Goal: Task Accomplishment & Management: Manage account settings

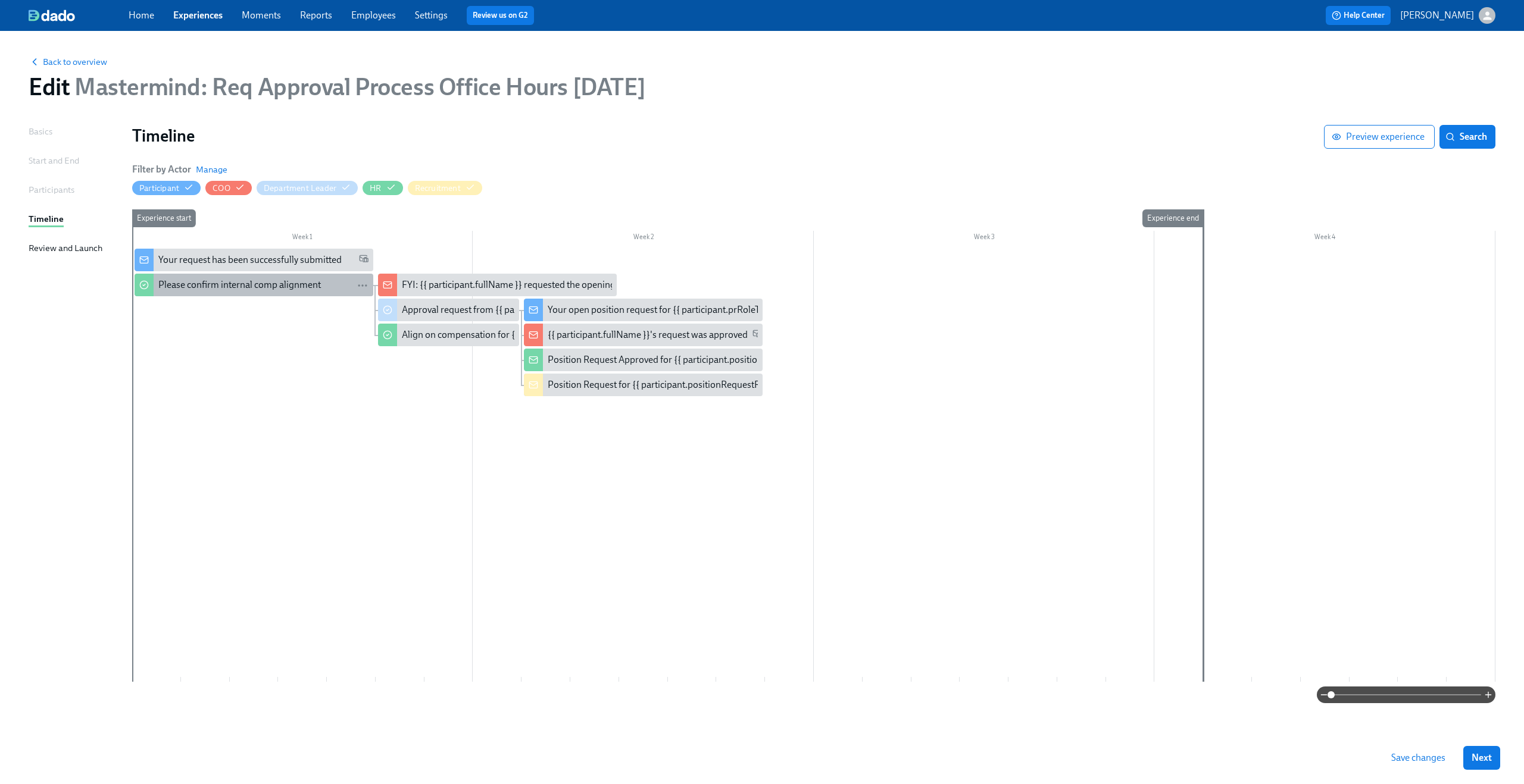
click at [291, 289] on div "Please confirm internal comp alignment" at bounding box center [240, 284] width 163 height 13
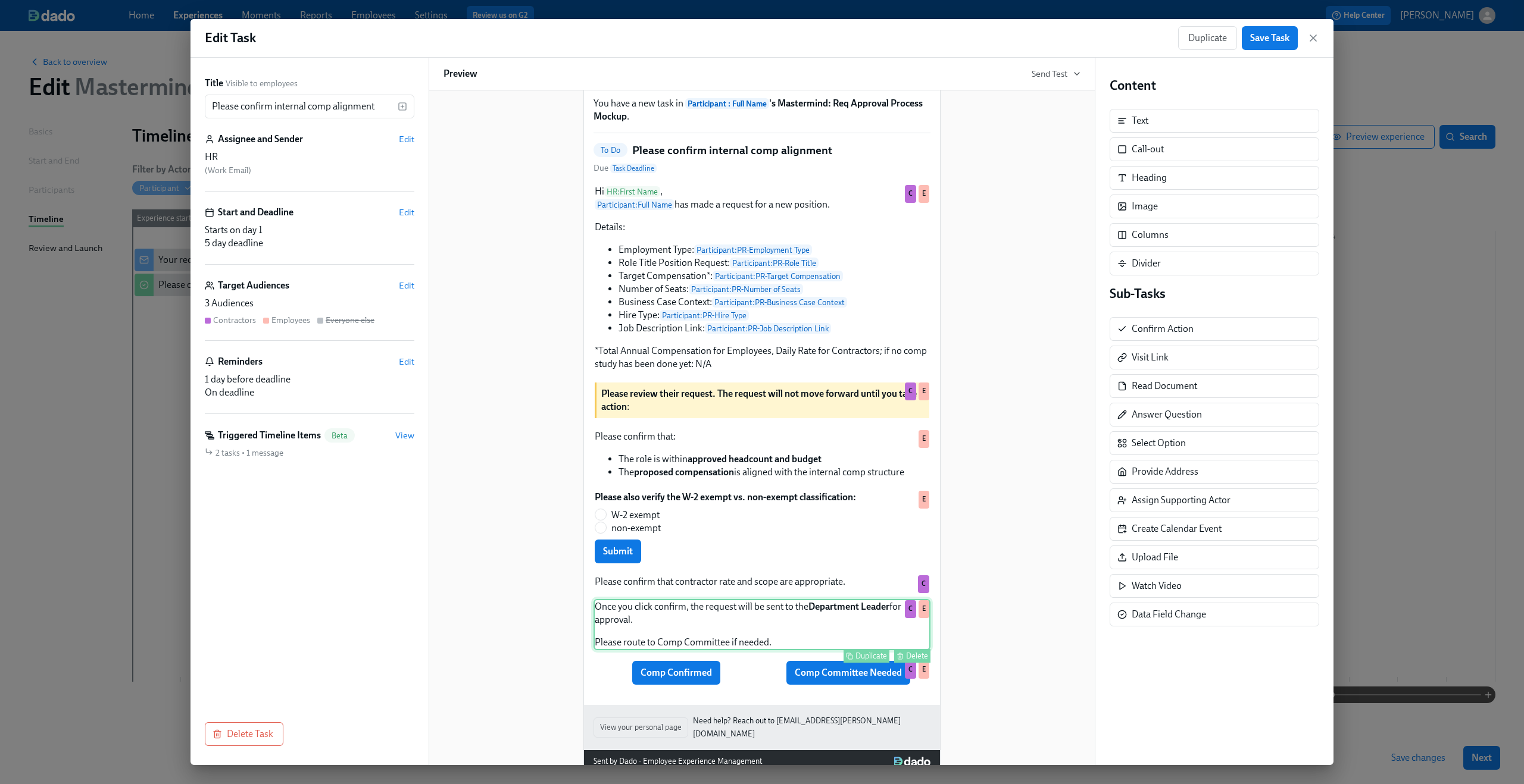
scroll to position [75, 0]
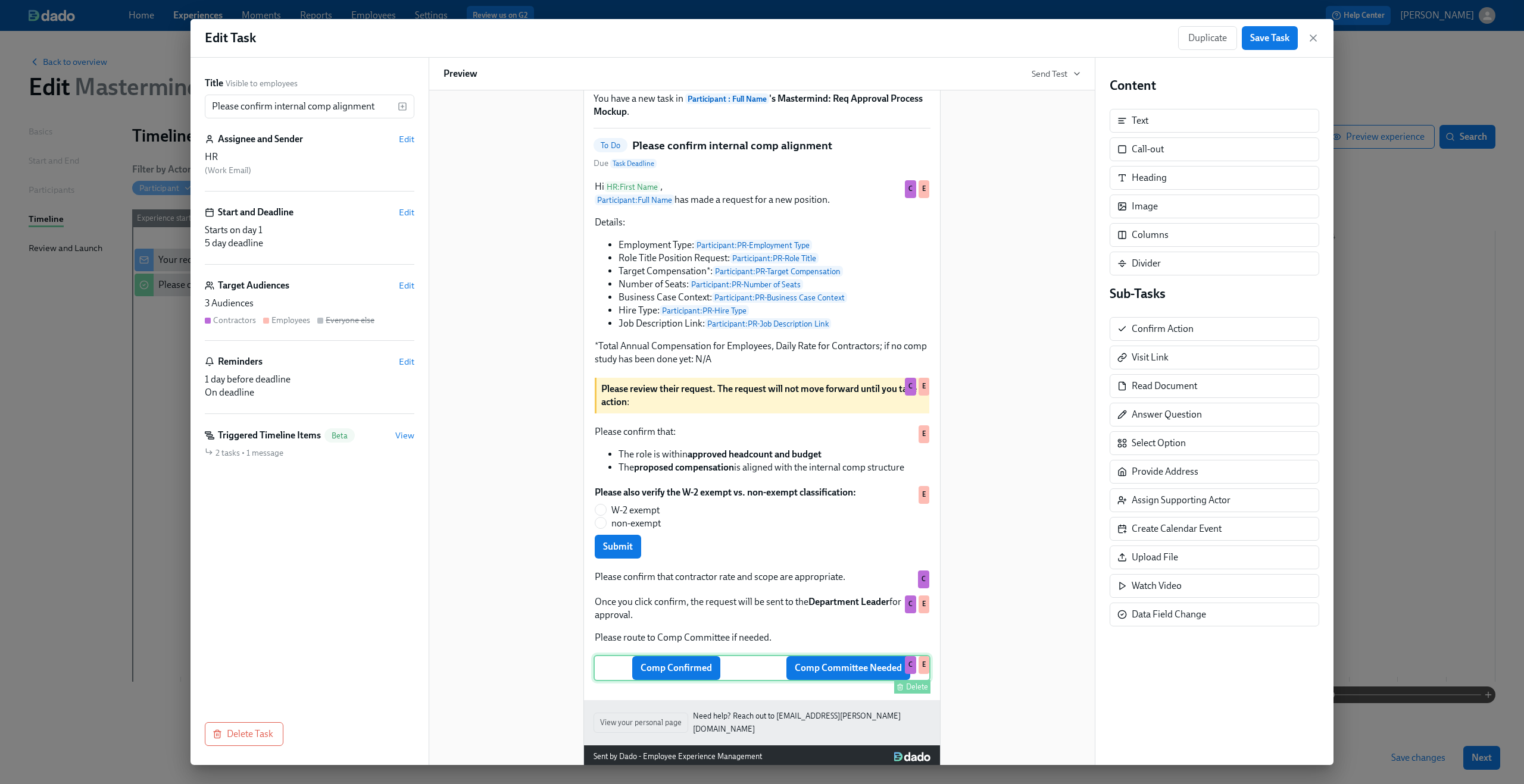
click at [750, 672] on div "Comp Confirmed Comp Committee Needed Delete C E" at bounding box center [762, 669] width 337 height 26
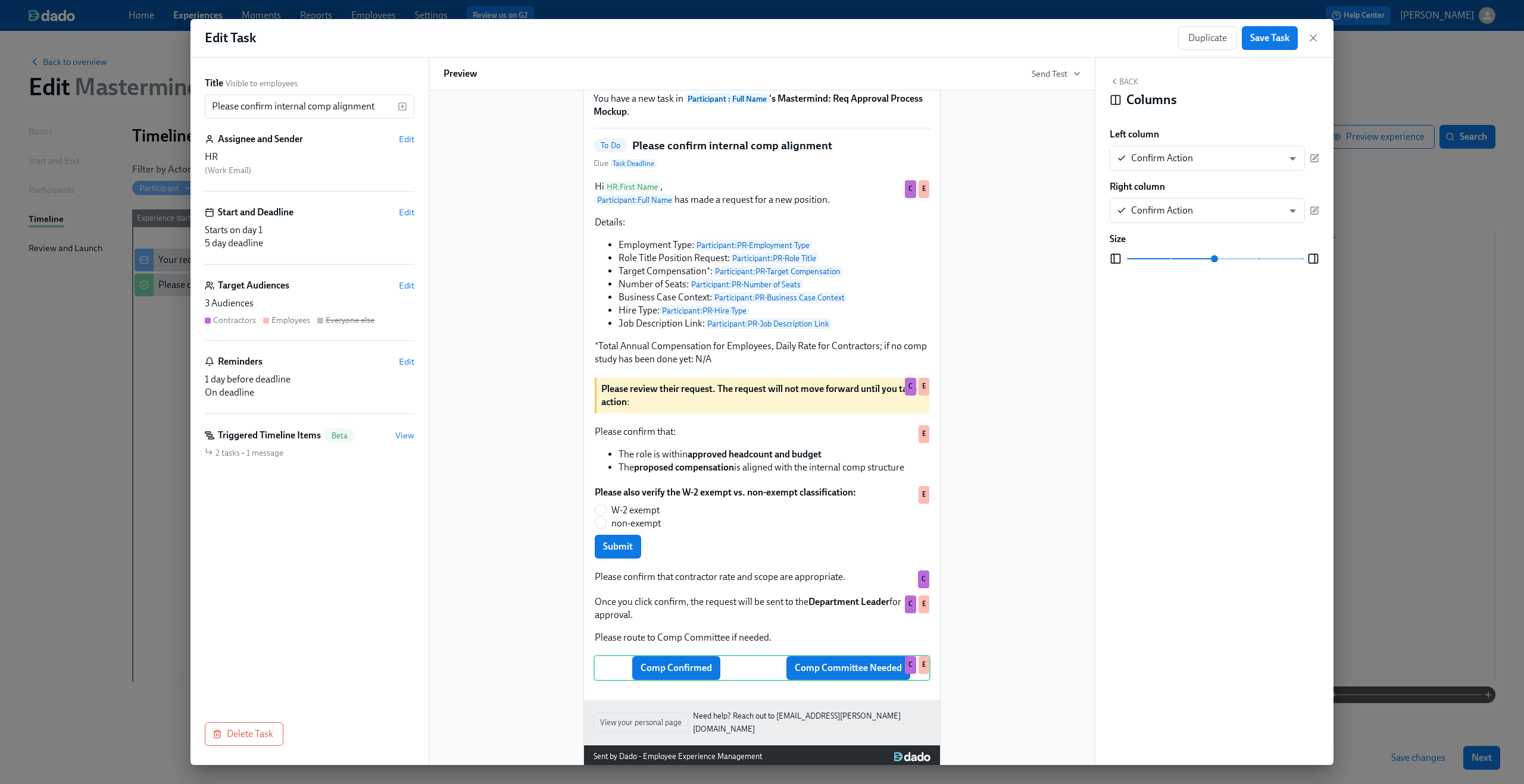
scroll to position [98, 0]
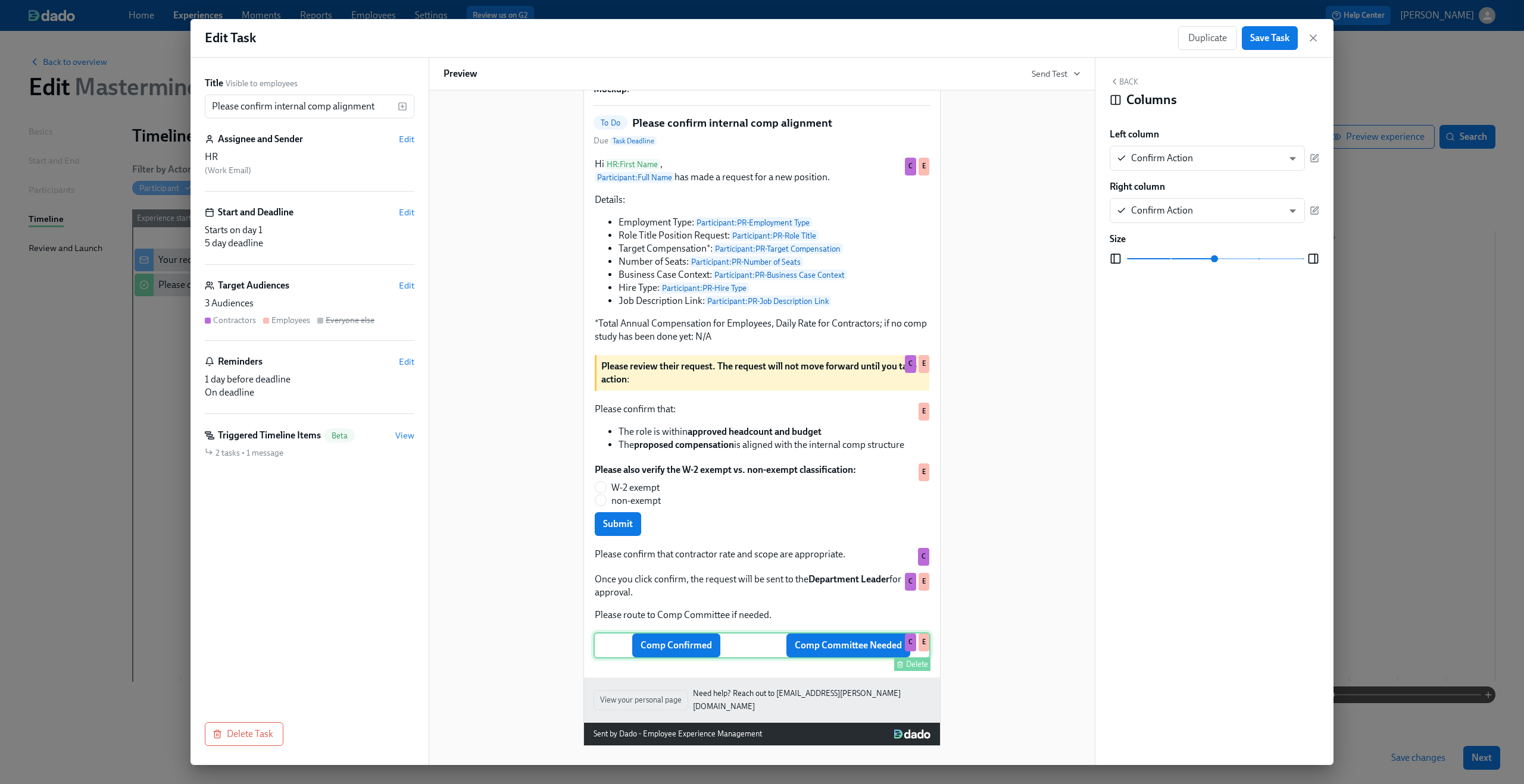
click at [748, 652] on div "Comp Confirmed Comp Committee Needed Delete C E" at bounding box center [762, 646] width 337 height 26
click at [915, 669] on div "Delete" at bounding box center [917, 665] width 22 height 9
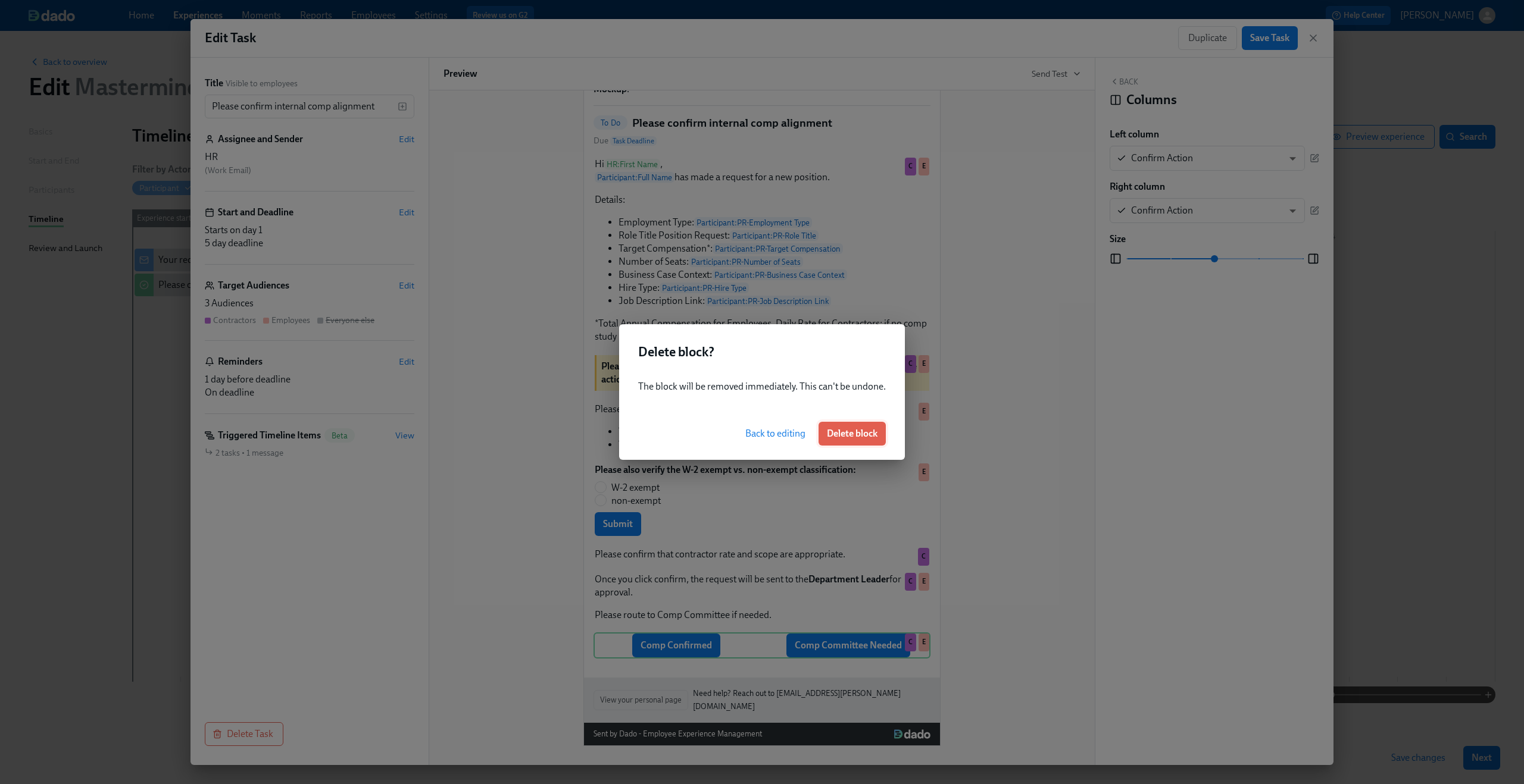
click at [868, 431] on span "Delete block" at bounding box center [852, 433] width 50 height 12
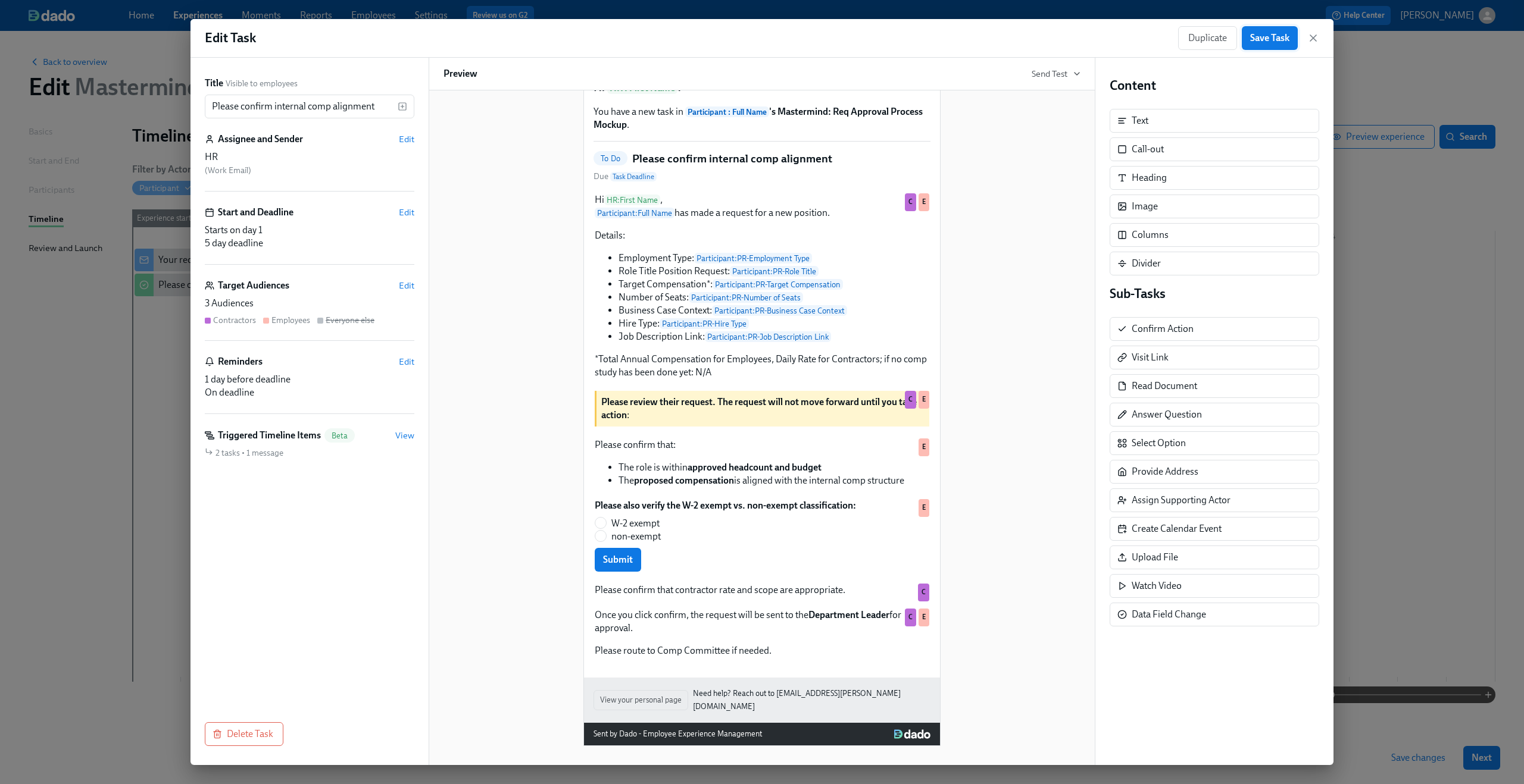
click at [1271, 37] on span "Save Task" at bounding box center [1270, 37] width 40 height 12
click at [1316, 39] on icon "button" at bounding box center [1313, 37] width 12 height 12
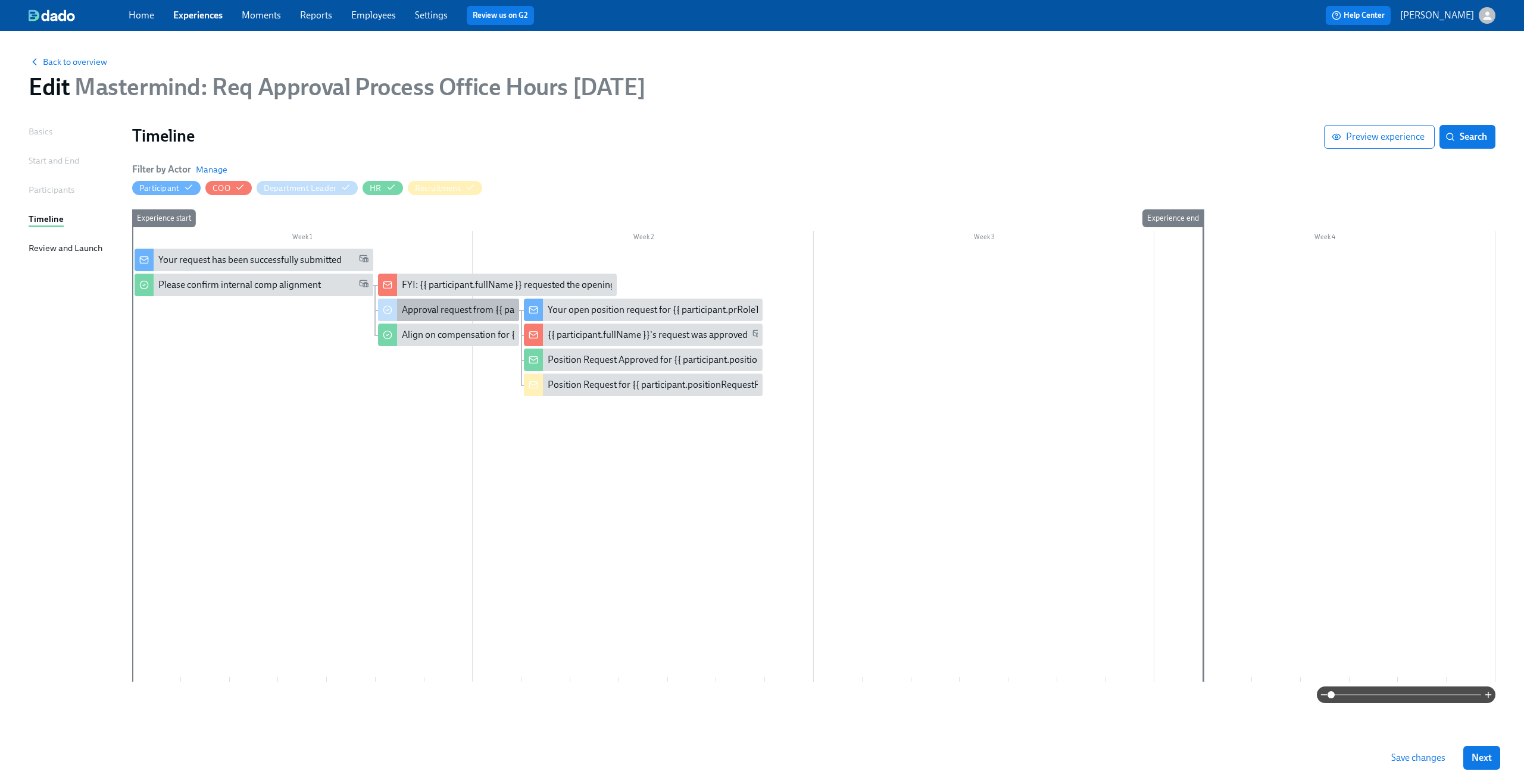
click at [467, 308] on div "Approval request from {{ participant.fullName }}" at bounding box center [499, 310] width 196 height 13
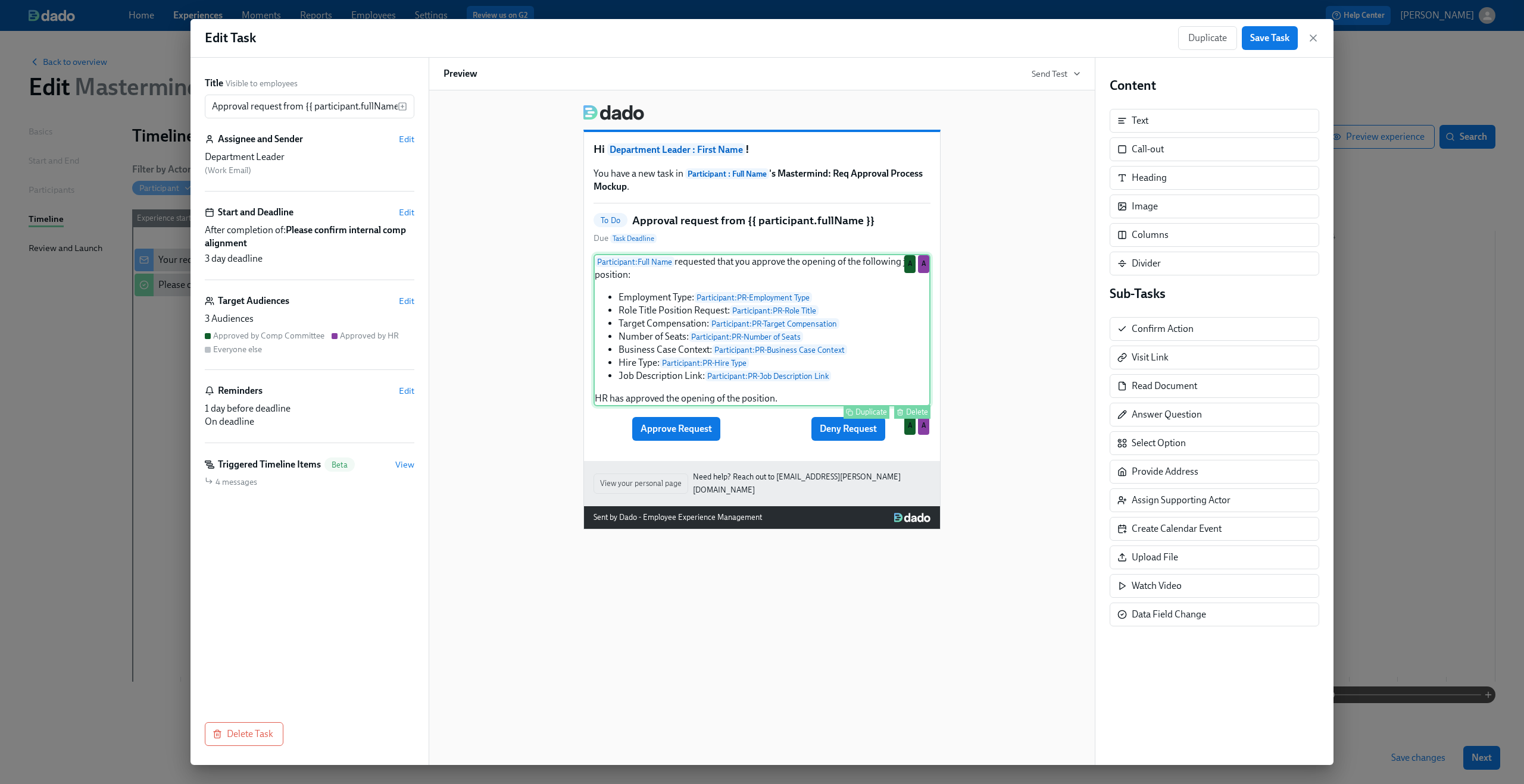
click at [795, 419] on div "Duplicate Delete" at bounding box center [764, 412] width 335 height 14
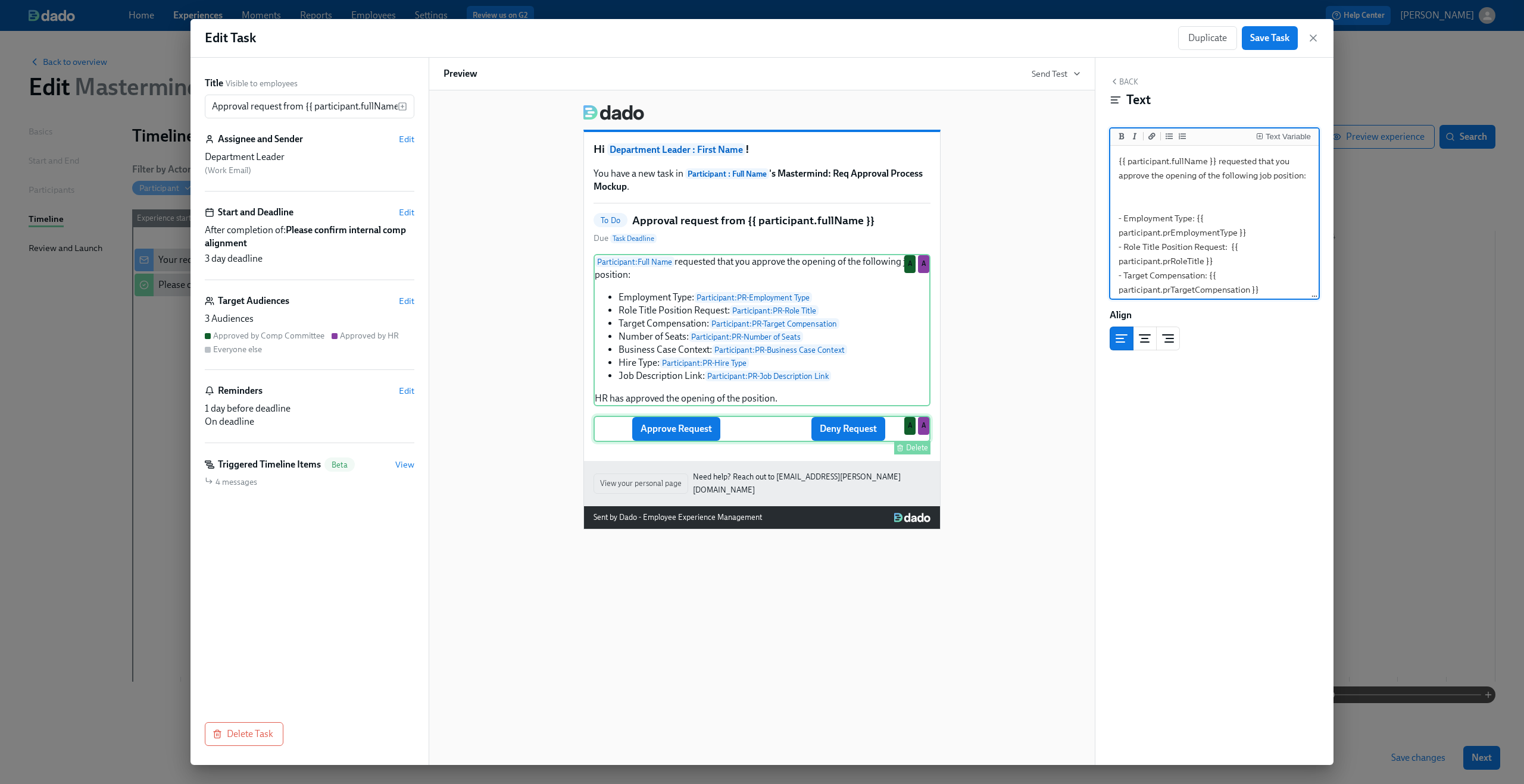
click at [788, 432] on div "Approve Request Deny Request Delete A A" at bounding box center [762, 429] width 337 height 26
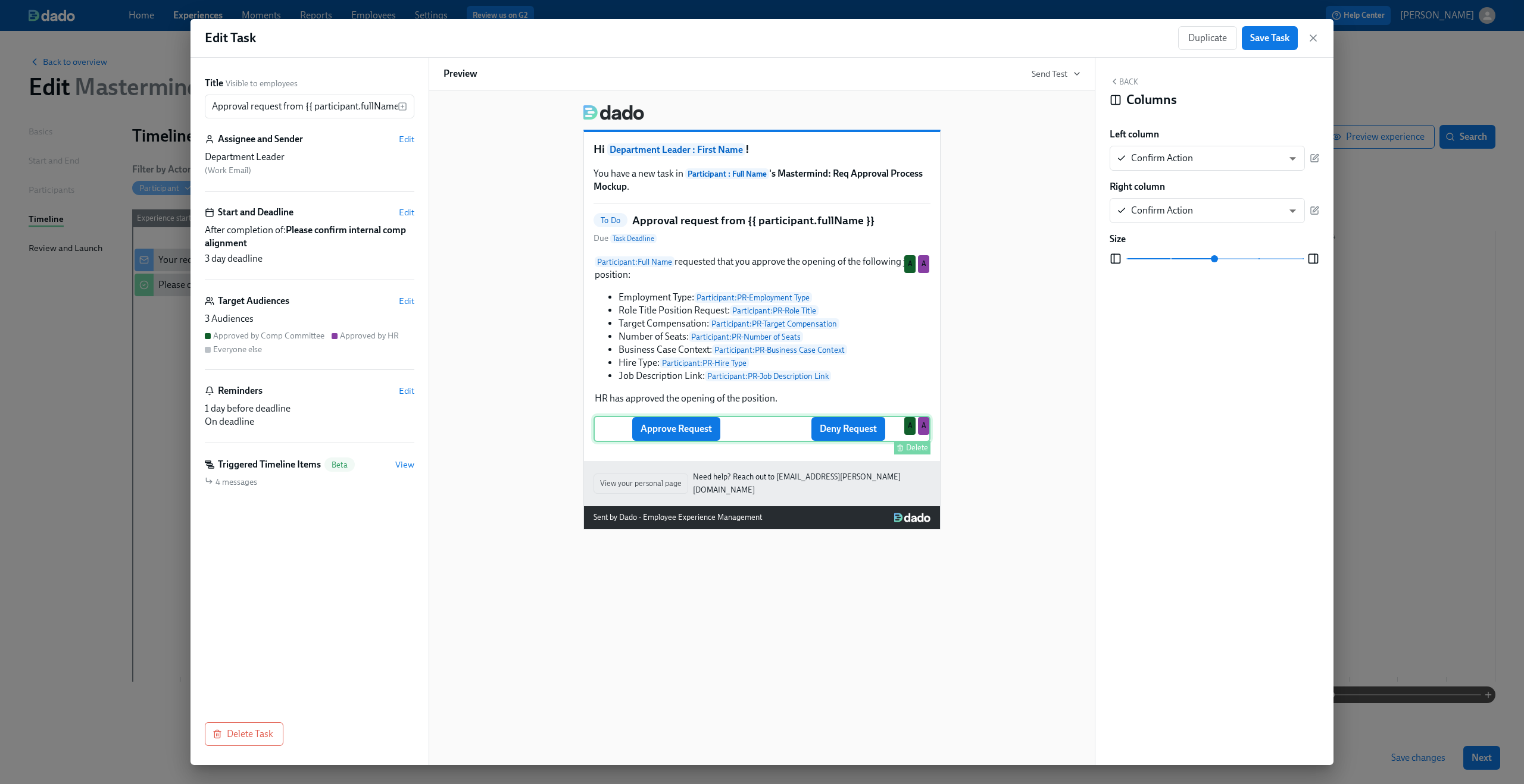
click at [915, 452] on div "Delete" at bounding box center [917, 448] width 22 height 9
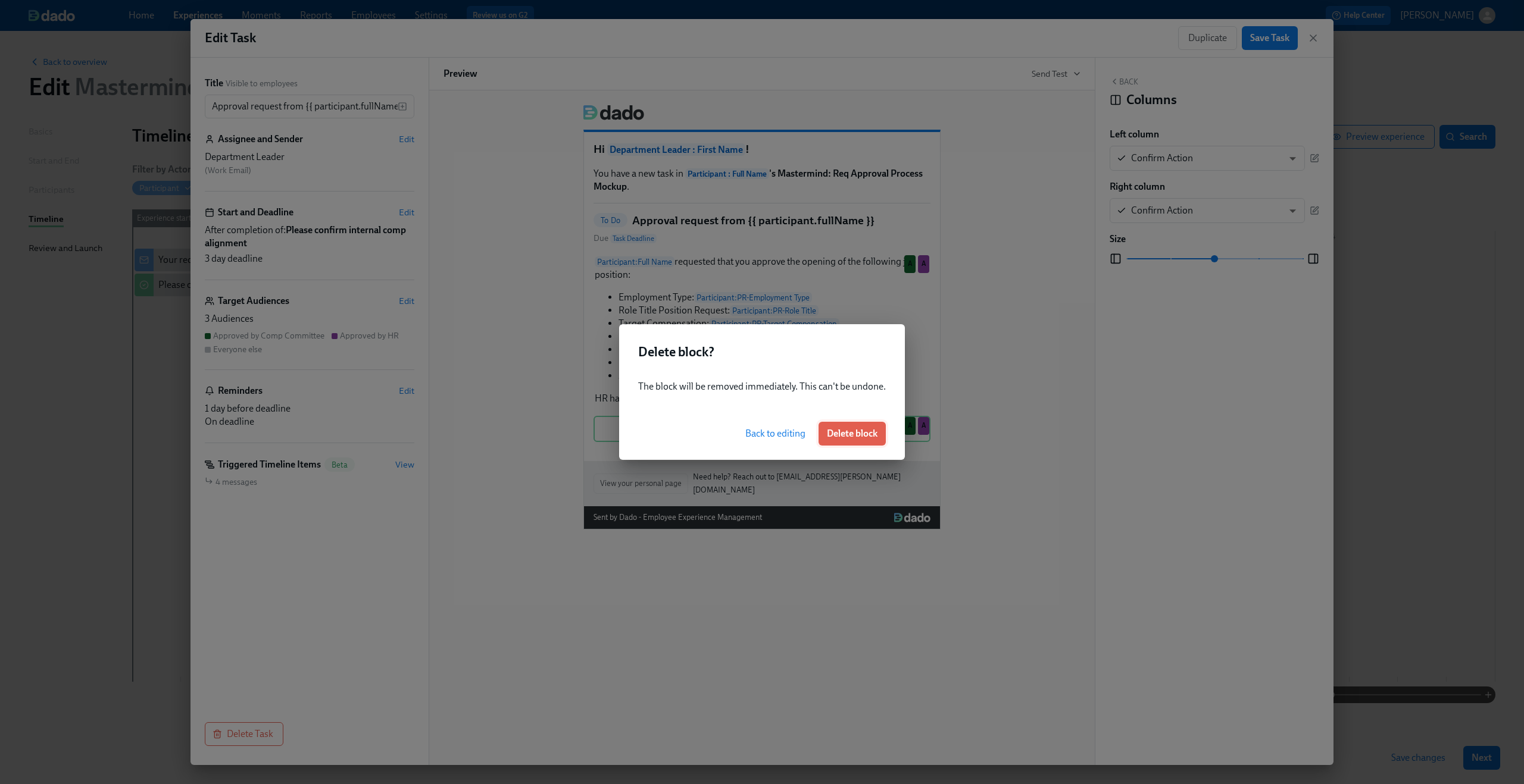
click at [873, 432] on span "Delete block" at bounding box center [852, 433] width 50 height 12
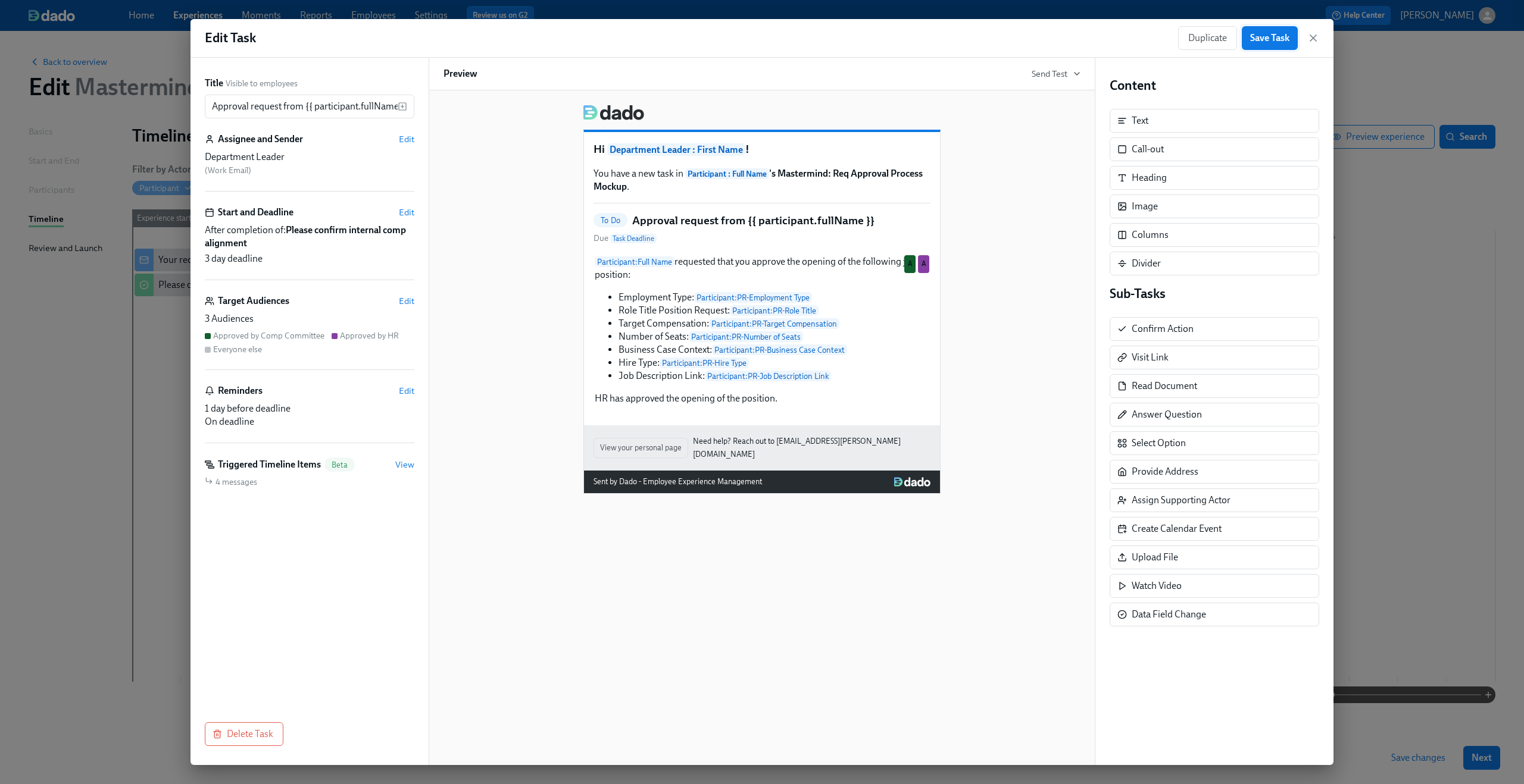
click at [1275, 37] on span "Save Task" at bounding box center [1270, 37] width 40 height 12
click at [1320, 36] on div "Edit Task Duplicate Save Task" at bounding box center [762, 39] width 1143 height 39
click at [1313, 39] on icon "button" at bounding box center [1314, 38] width 6 height 6
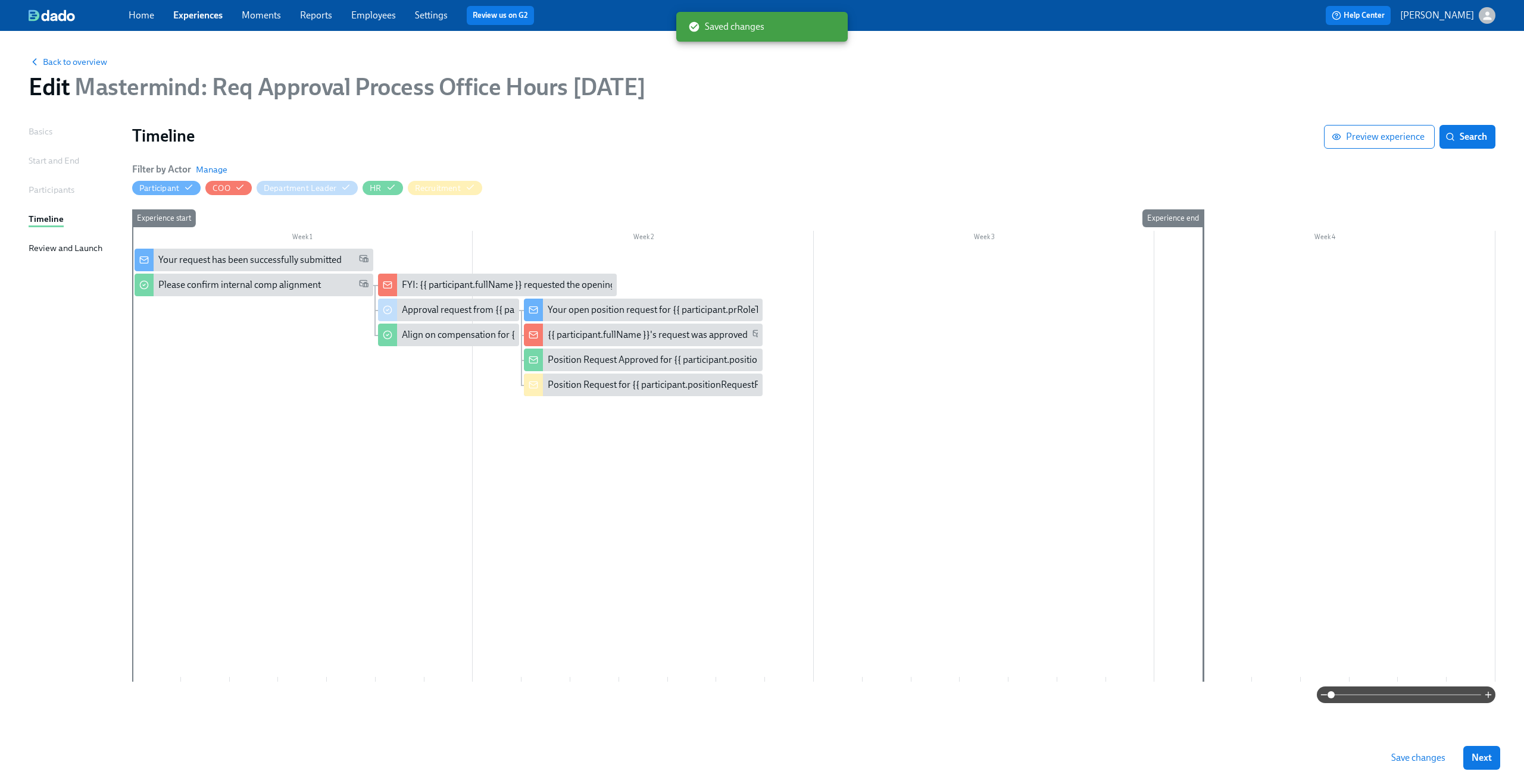
click at [1401, 758] on span "Save changes" at bounding box center [1419, 758] width 54 height 12
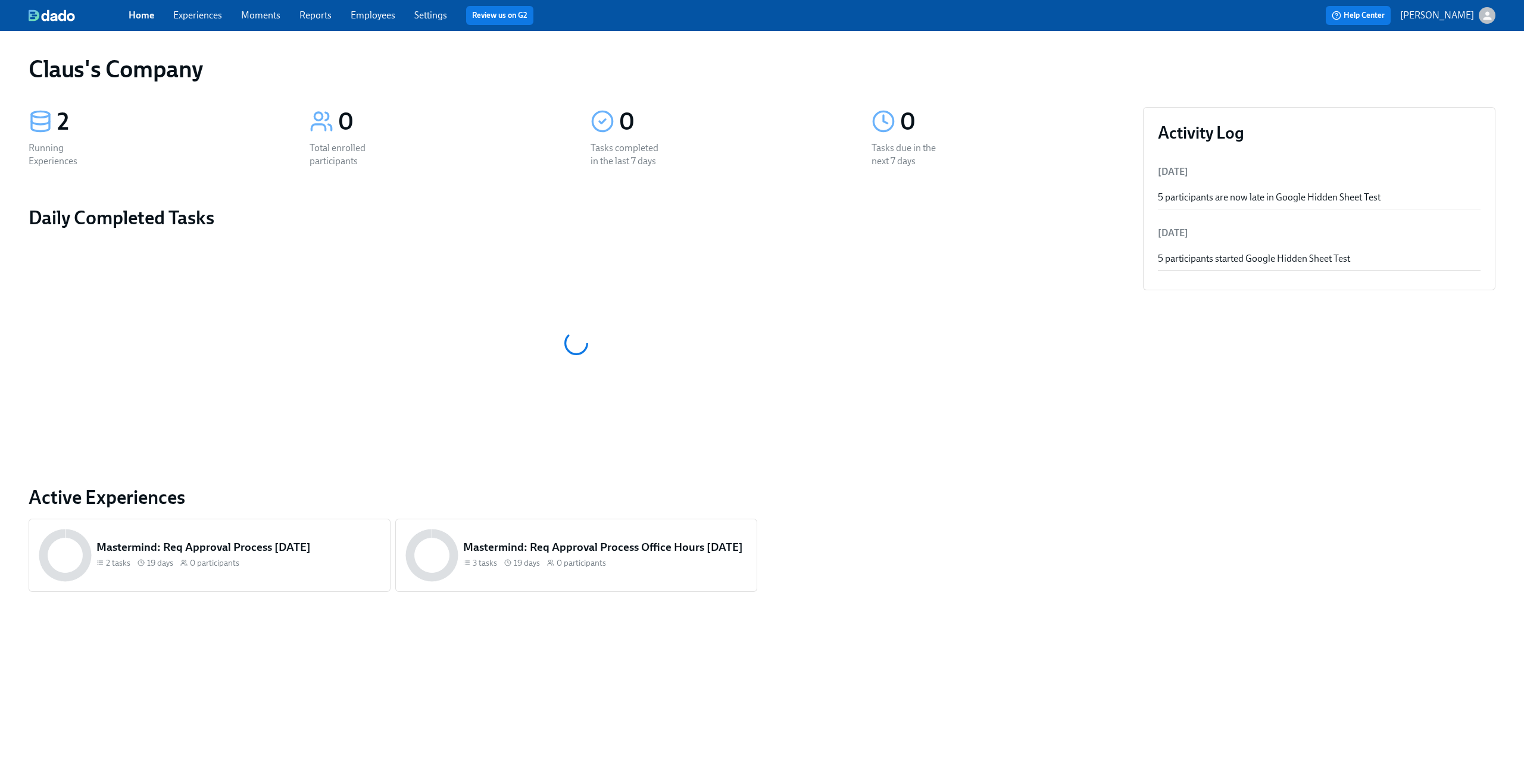
click at [205, 18] on link "Experiences" at bounding box center [198, 15] width 49 height 12
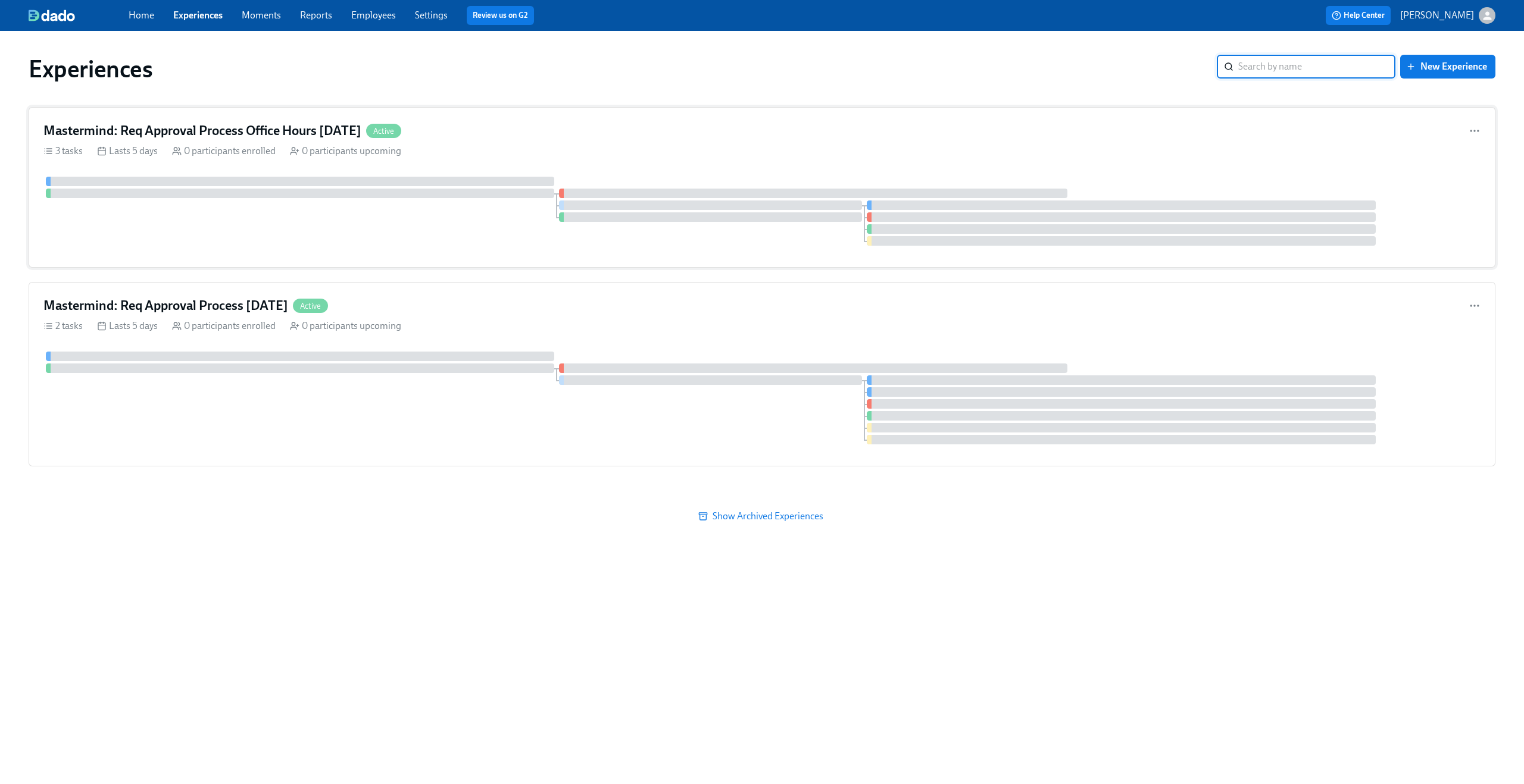
click at [577, 146] on div "3 tasks Lasts 5 days 0 participants enrolled 0 participants upcoming" at bounding box center [762, 151] width 1437 height 13
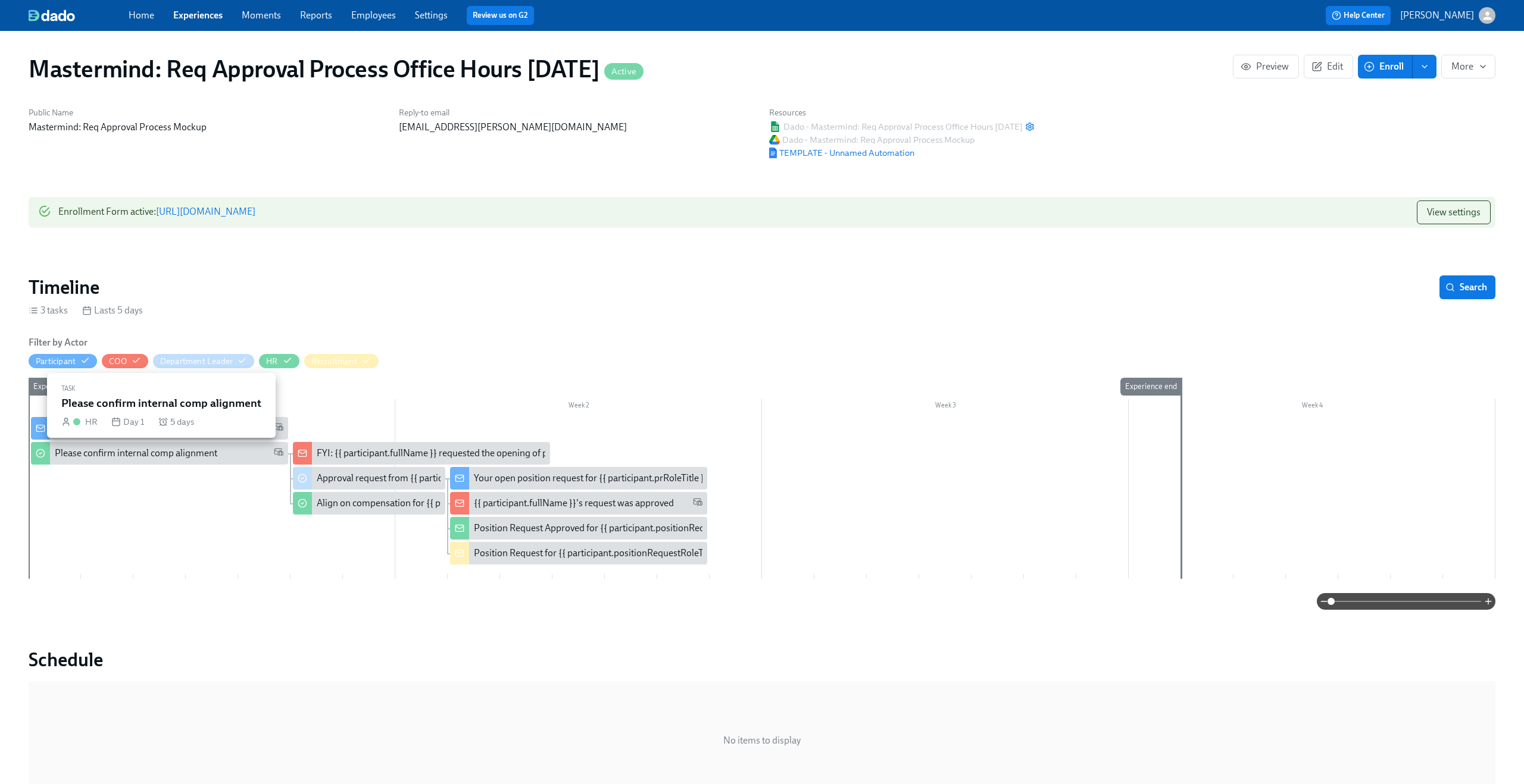
click at [197, 457] on div "Please confirm internal comp alignment" at bounding box center [136, 453] width 163 height 13
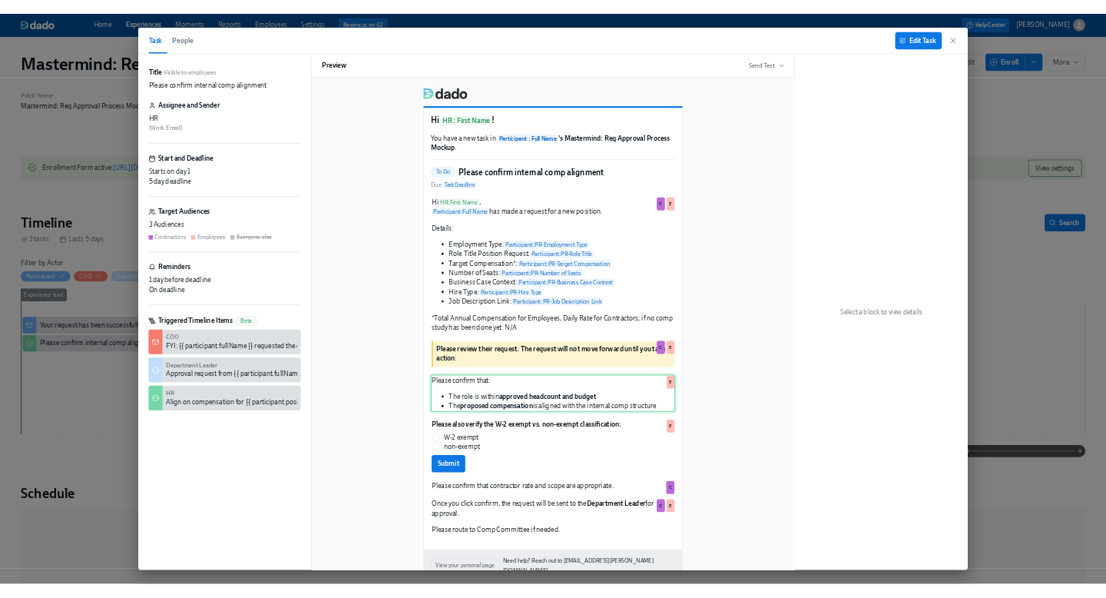
scroll to position [77, 0]
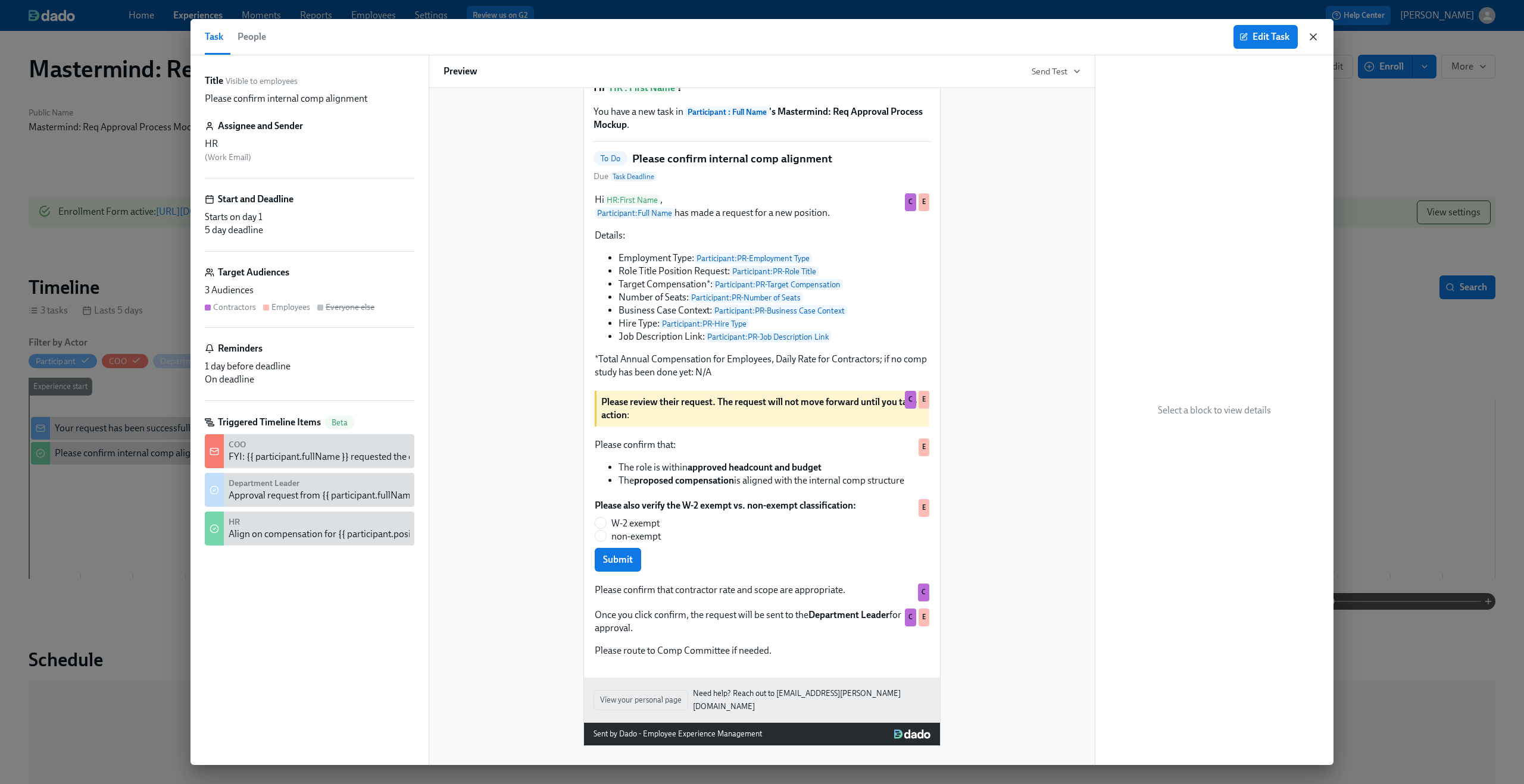
click at [1312, 38] on icon "button" at bounding box center [1313, 36] width 12 height 12
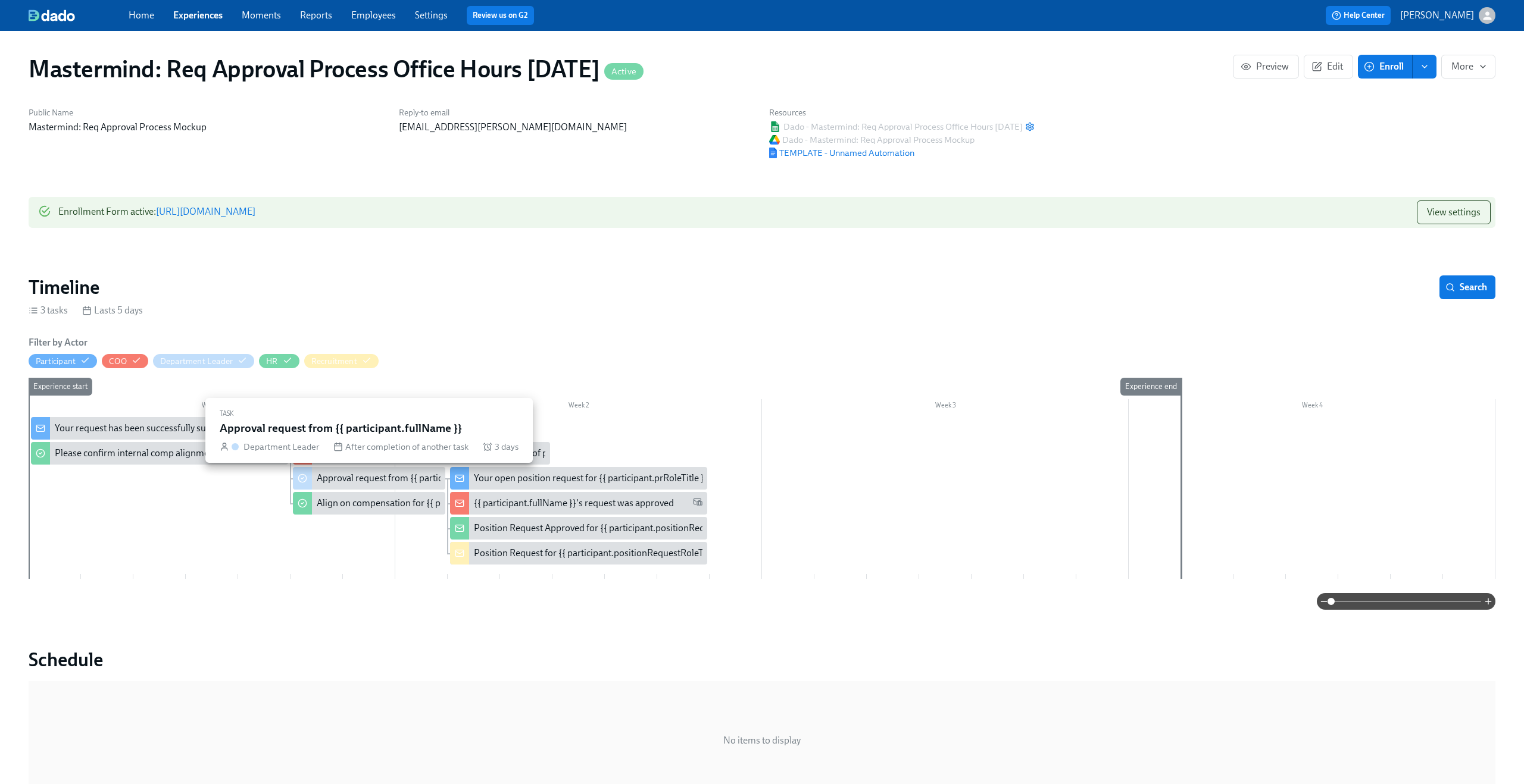
click at [360, 476] on div "Approval request from {{ participant.fullName }}" at bounding box center [415, 478] width 196 height 13
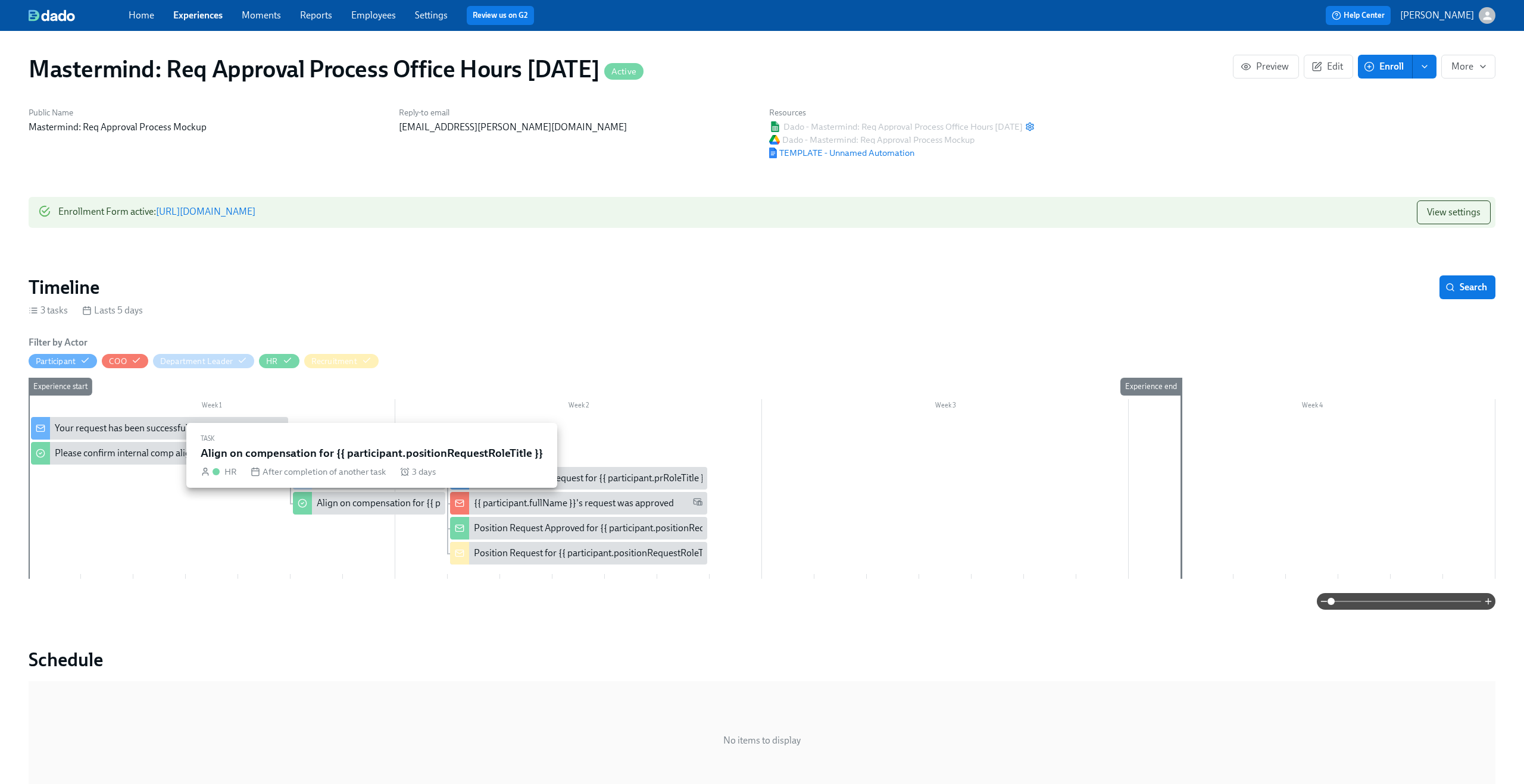
click at [357, 506] on div "Align on compensation for {{ participant.positionRequestRoleTitle }}" at bounding box center [455, 503] width 276 height 13
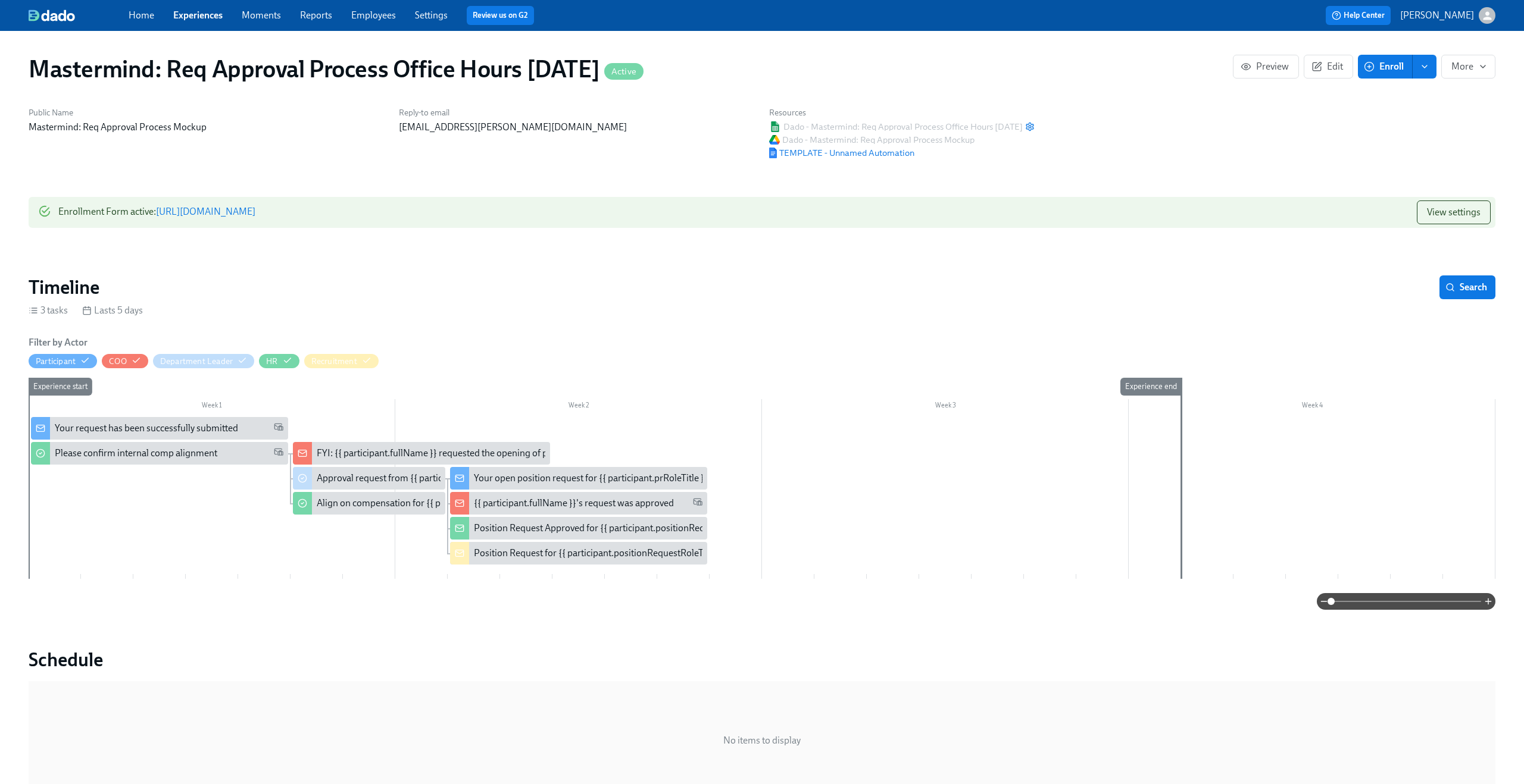
click at [194, 457] on div "Please confirm internal comp alignment" at bounding box center [136, 453] width 163 height 13
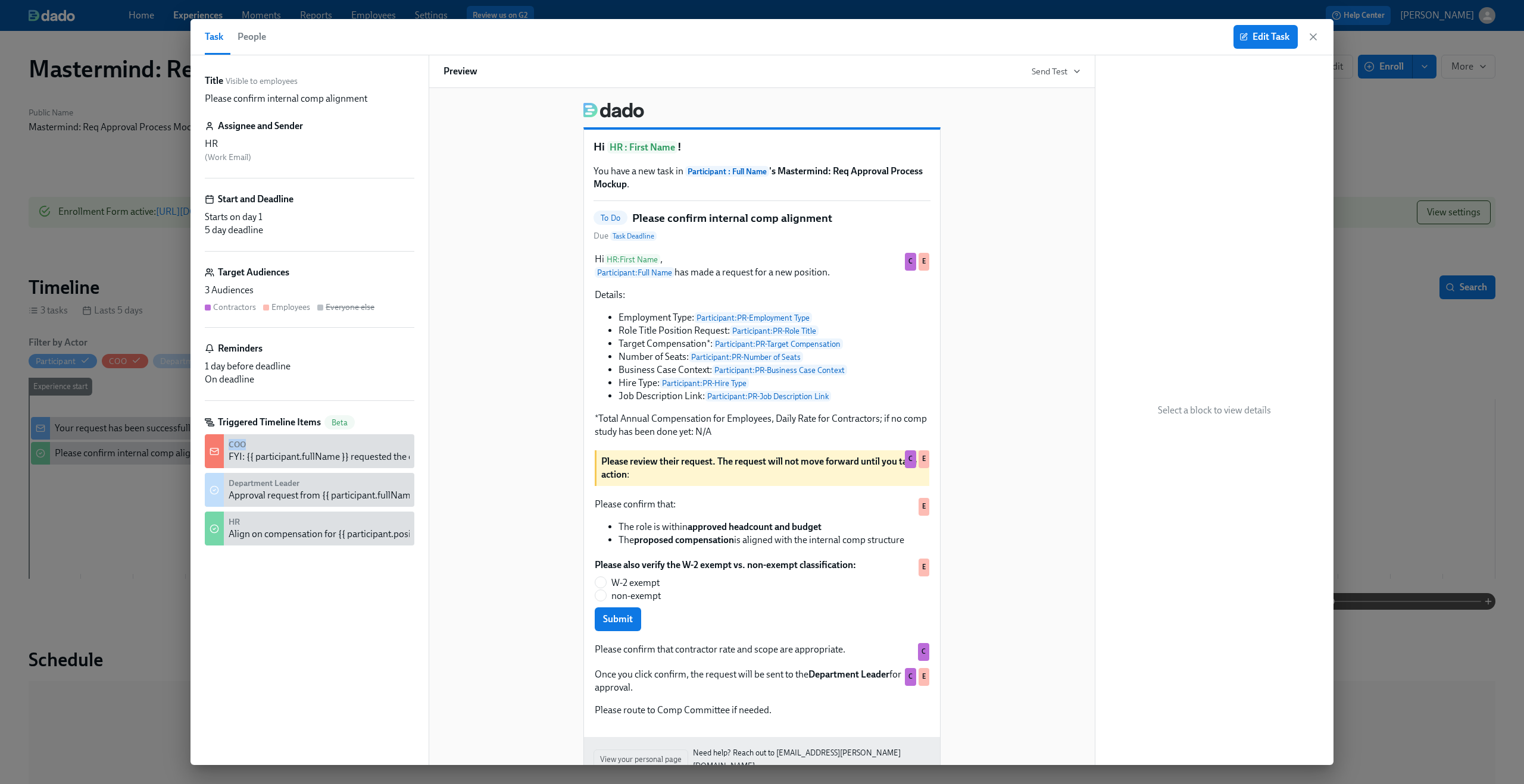
click at [194, 457] on div "Title Visible to employees Please confirm internal comp alignment Assignee and …" at bounding box center [309, 410] width 238 height 710
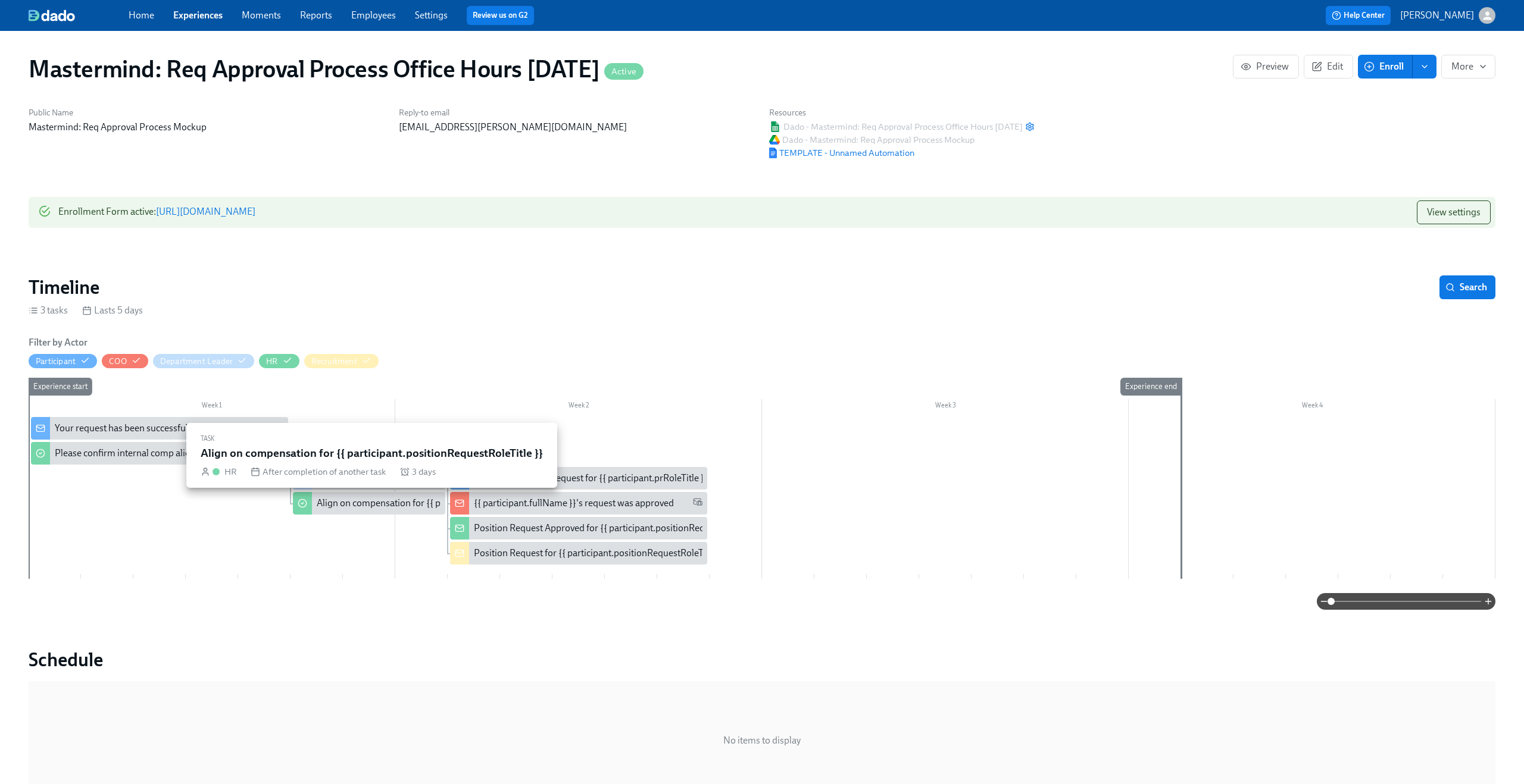
click at [348, 505] on div "Align on compensation for {{ participant.positionRequestRoleTitle }}" at bounding box center [455, 503] width 276 height 13
